Goal: Transaction & Acquisition: Subscribe to service/newsletter

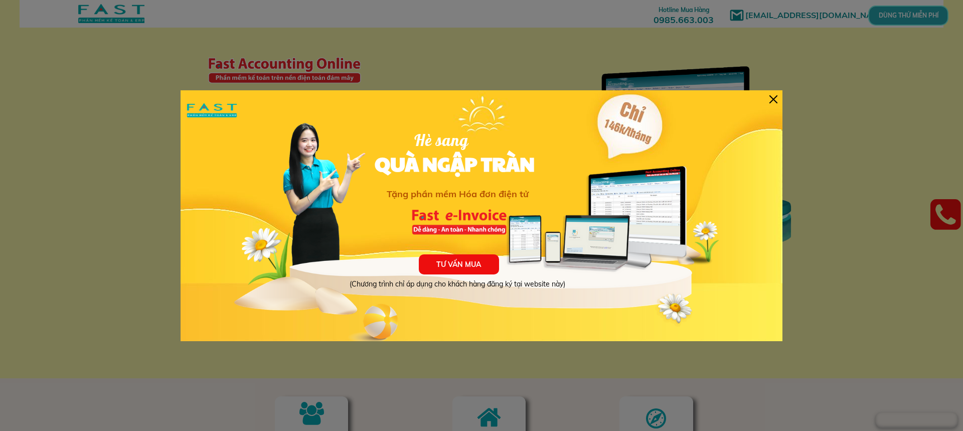
click at [776, 99] on div at bounding box center [774, 99] width 8 height 8
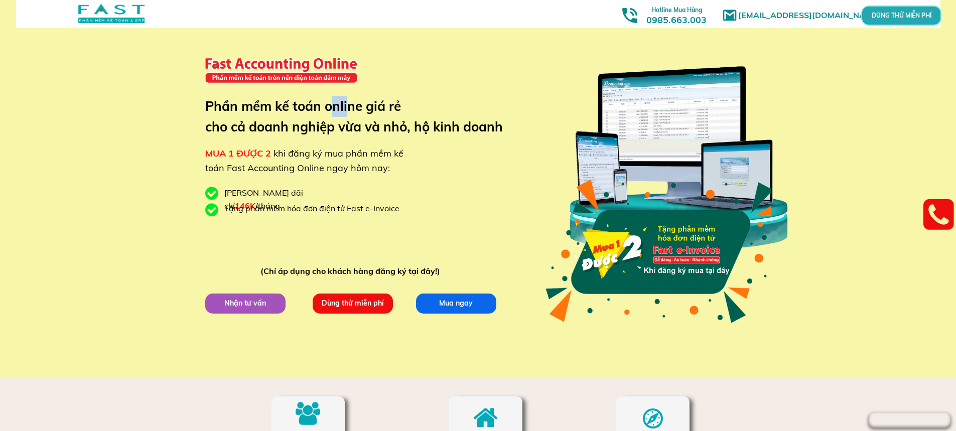
drag, startPoint x: 330, startPoint y: 115, endPoint x: 351, endPoint y: 116, distance: 21.1
click at [351, 116] on h3 "Phần mềm kế toán online giá rẻ cho cả doanh nghiệp vừa và nhỏ, hộ kinh doanh" at bounding box center [361, 117] width 313 height 42
click at [365, 119] on h3 "Phần mềm kế toán online giá rẻ cho cả doanh nghiệp vừa và nhỏ, hộ kinh doanh" at bounding box center [361, 117] width 313 height 42
drag, startPoint x: 259, startPoint y: 122, endPoint x: 364, endPoint y: 136, distance: 105.7
click at [325, 132] on h3 "Phần mềm kế toán online giá rẻ cho cả doanh nghiệp vừa và nhỏ, hộ kinh doanh" at bounding box center [361, 117] width 313 height 42
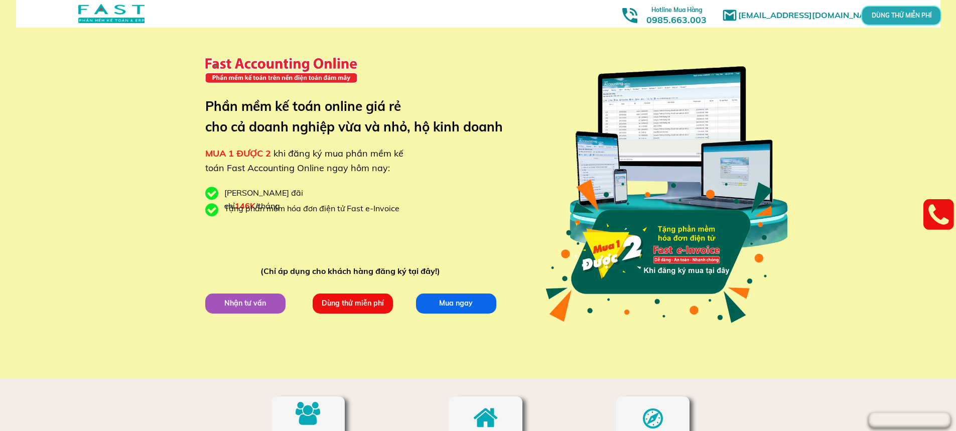
click at [382, 137] on h3 "Phần mềm kế toán online giá rẻ cho cả doanh nghiệp vừa và nhỏ, hộ kinh doanh" at bounding box center [361, 117] width 313 height 42
drag, startPoint x: 276, startPoint y: 155, endPoint x: 359, endPoint y: 159, distance: 83.4
click at [359, 159] on span "khi đăng ký mua phần mềm kế toán Fast Accounting Online ngay hôm nay:" at bounding box center [304, 160] width 198 height 26
click at [364, 158] on span "khi đăng ký mua phần mềm kế toán Fast Accounting Online ngay hôm nay:" at bounding box center [304, 160] width 198 height 26
click at [244, 158] on span "MUA 1 ĐƯỢC 2" at bounding box center [238, 153] width 66 height 12
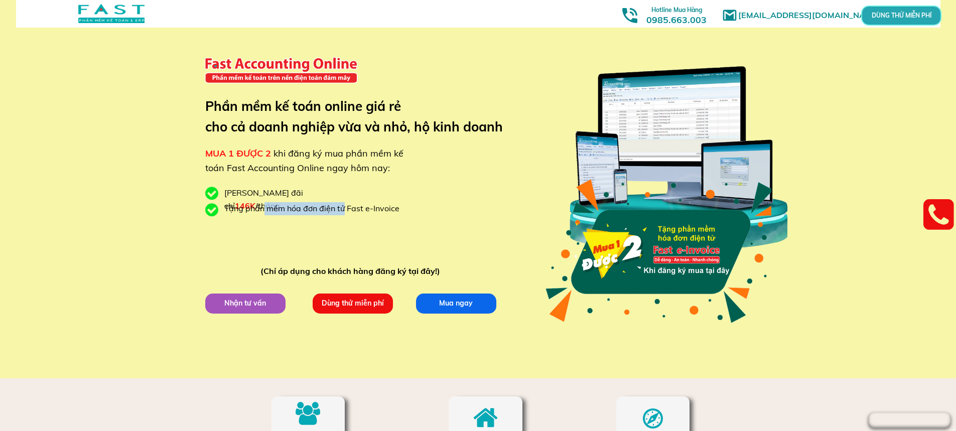
drag, startPoint x: 264, startPoint y: 207, endPoint x: 344, endPoint y: 208, distance: 79.8
click at [344, 208] on div "Tặng phần mềm hóa đơn điện tử Fast e-Invoice" at bounding box center [315, 208] width 183 height 13
click at [385, 206] on div "Tặng phần mềm hóa đơn điện tử Fast e-Invoice" at bounding box center [315, 208] width 183 height 13
click at [312, 304] on p "Dùng thử miễn phí" at bounding box center [352, 303] width 80 height 20
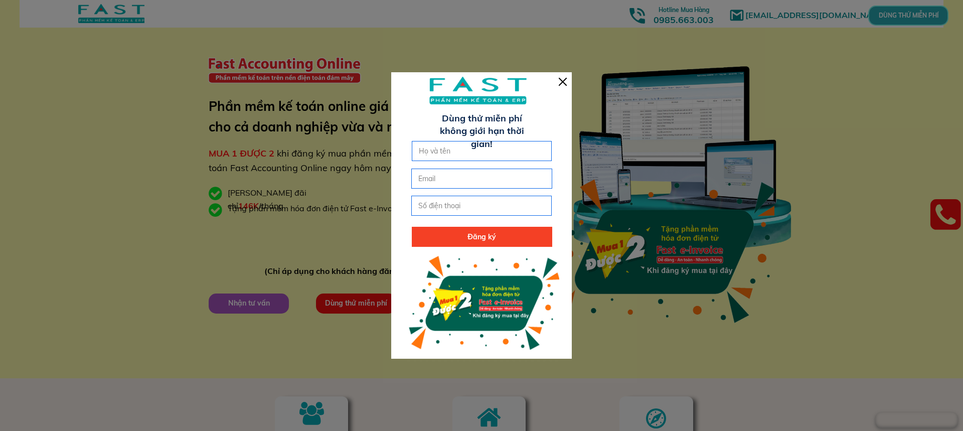
click at [564, 81] on div at bounding box center [563, 82] width 8 height 8
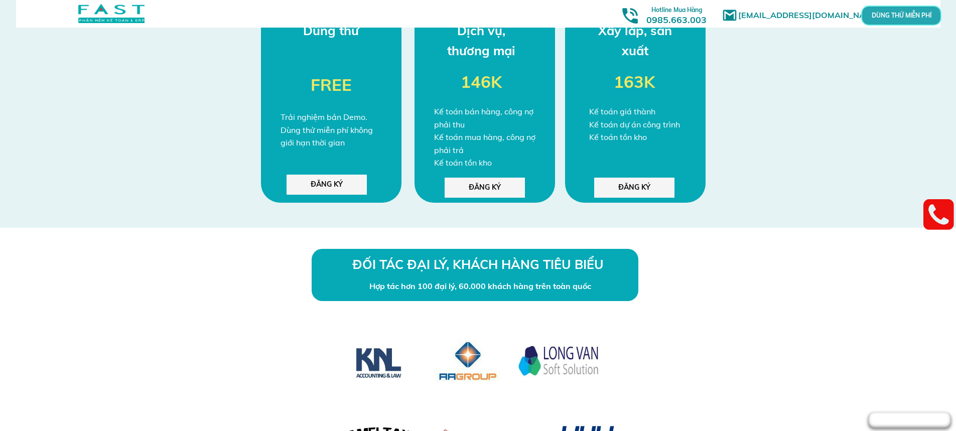
scroll to position [2709, 0]
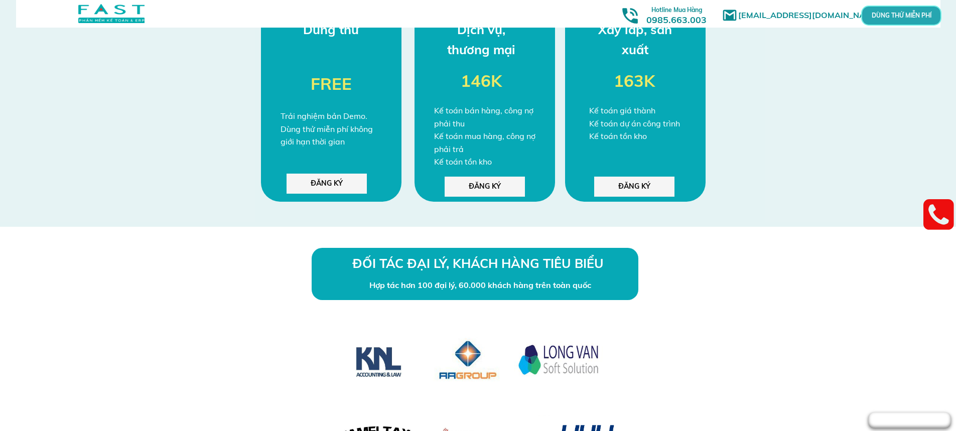
click at [642, 184] on p "ĐĂNG KÝ" at bounding box center [634, 187] width 80 height 20
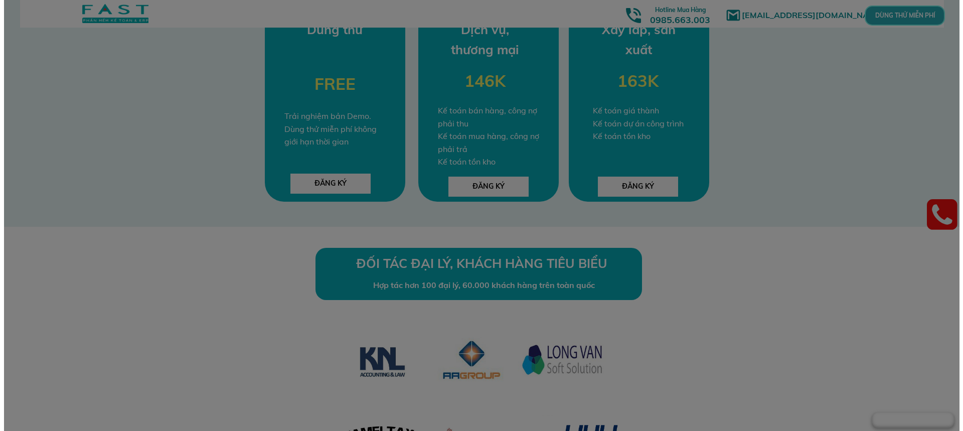
scroll to position [0, 0]
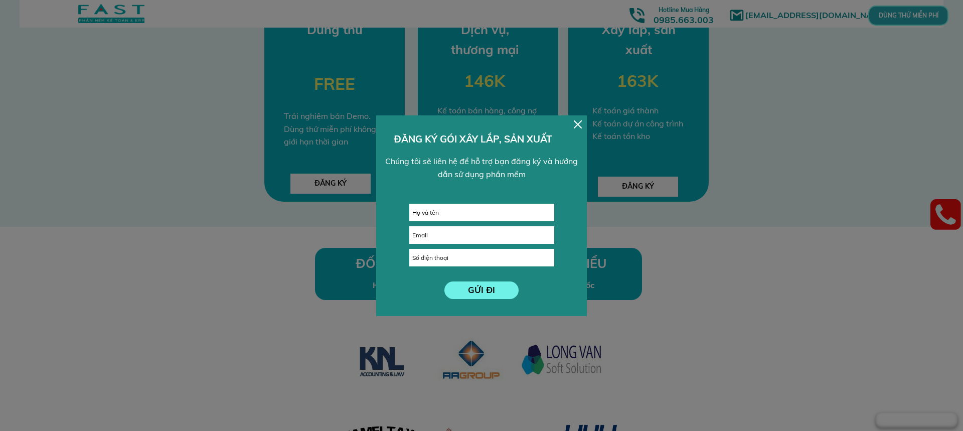
click at [580, 127] on div at bounding box center [578, 124] width 8 height 8
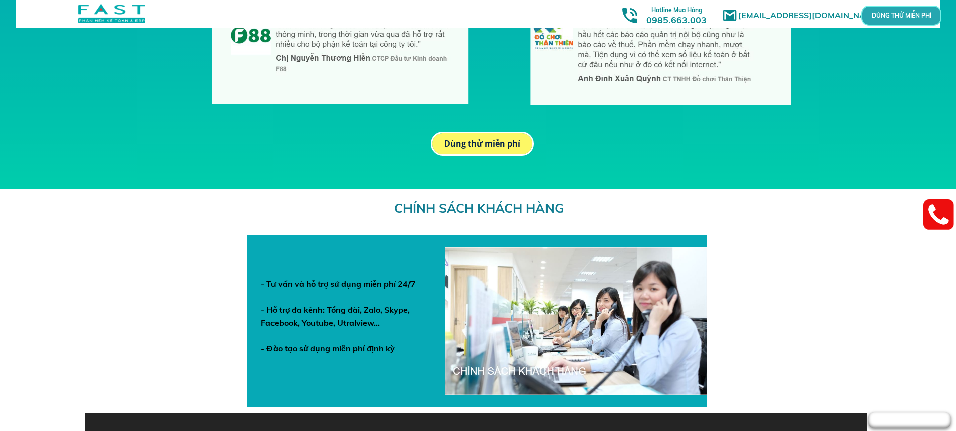
scroll to position [3498, 0]
